Goal: Navigation & Orientation: Find specific page/section

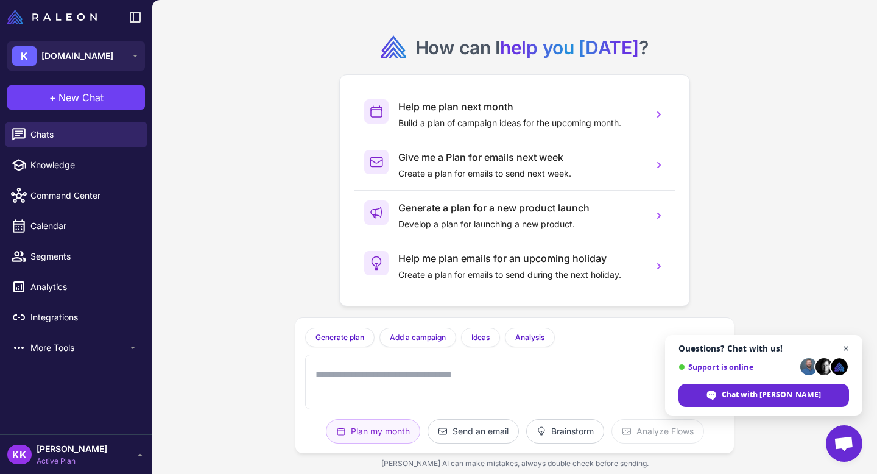
click at [846, 345] on span "Open chat" at bounding box center [846, 348] width 15 height 15
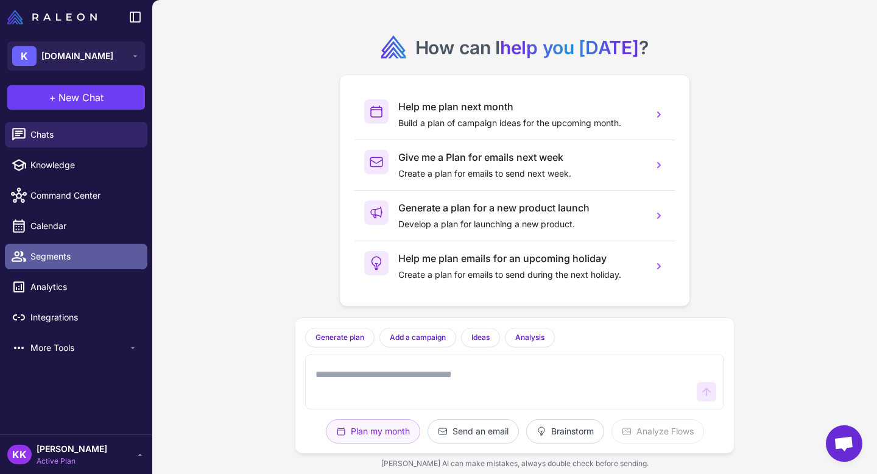
click at [83, 252] on span "Segments" at bounding box center [83, 256] width 107 height 13
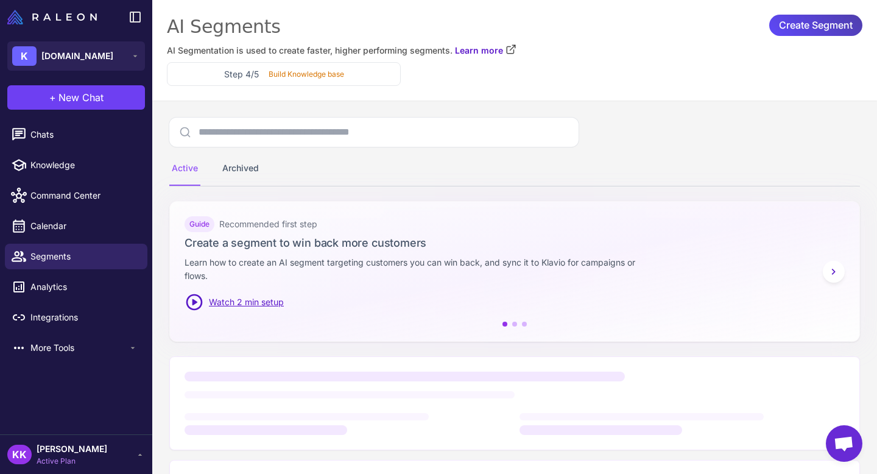
click at [837, 272] on icon at bounding box center [834, 271] width 12 height 12
click at [836, 272] on icon at bounding box center [834, 271] width 12 height 12
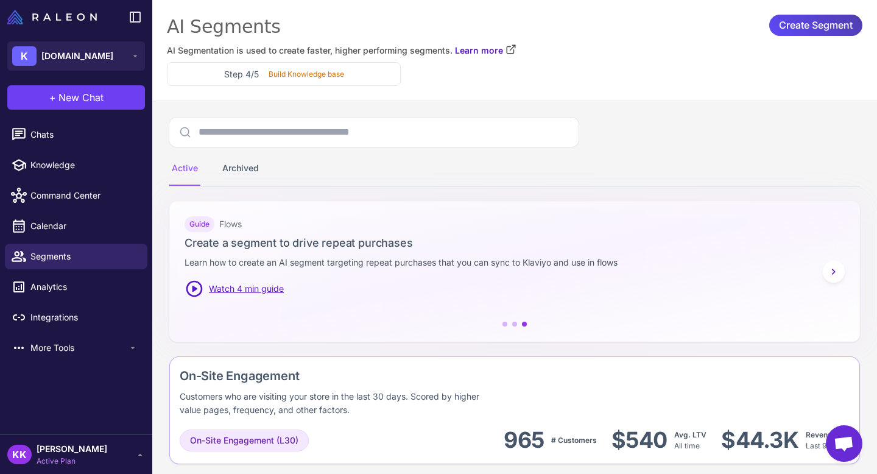
click at [837, 273] on icon at bounding box center [834, 271] width 12 height 12
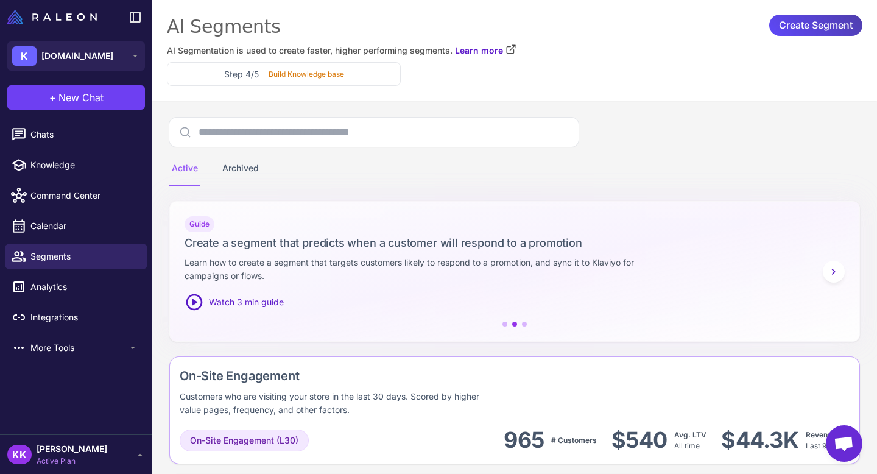
click at [837, 273] on icon at bounding box center [834, 271] width 12 height 12
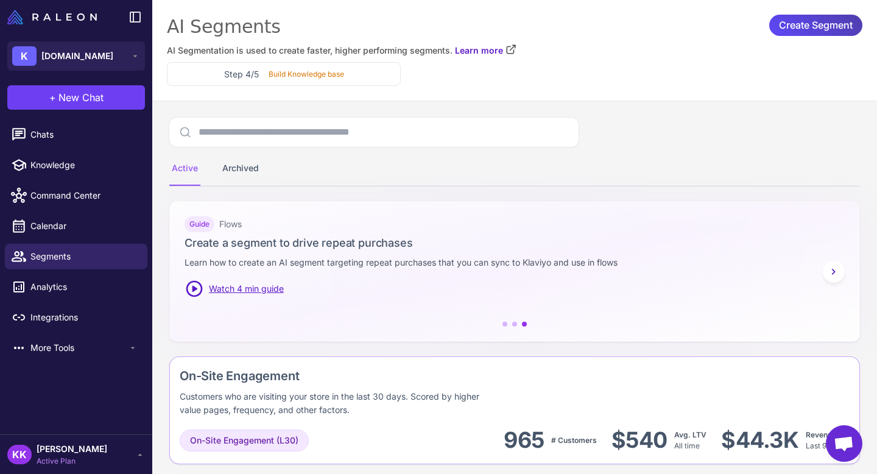
click at [837, 274] on icon at bounding box center [834, 271] width 12 height 12
click at [837, 268] on icon at bounding box center [834, 271] width 12 height 12
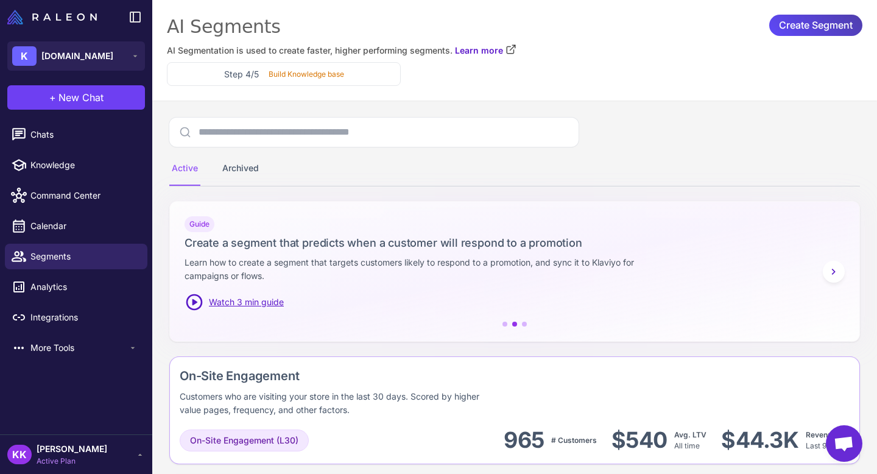
click at [837, 268] on icon at bounding box center [834, 271] width 12 height 12
